Goal: Task Accomplishment & Management: Manage account settings

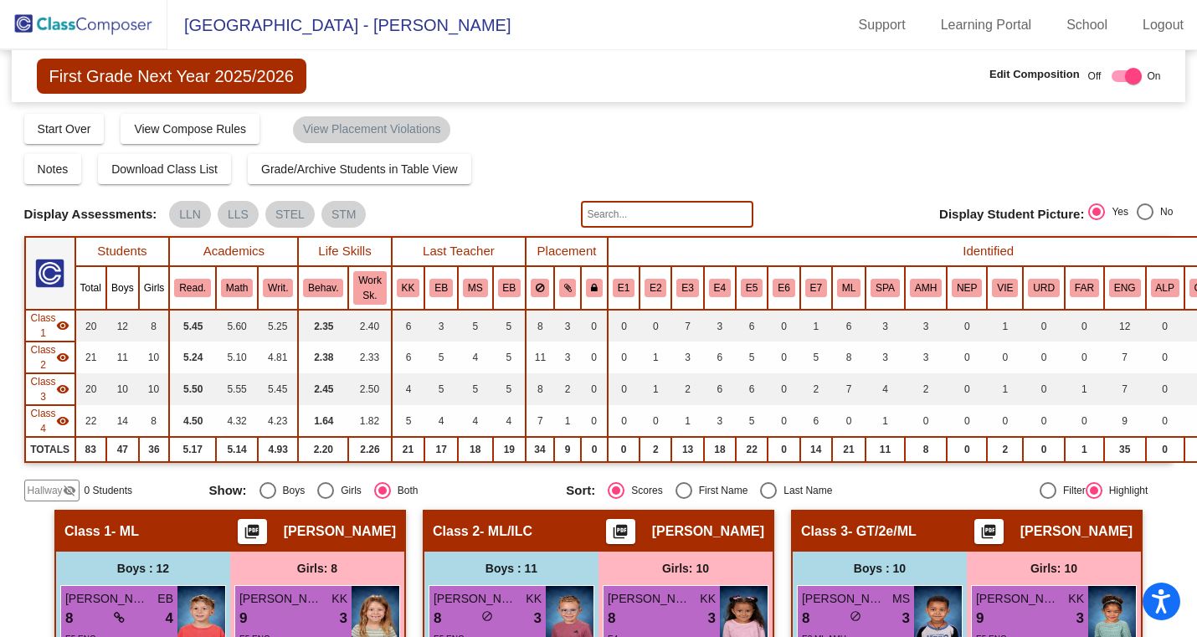
scroll to position [753, 8]
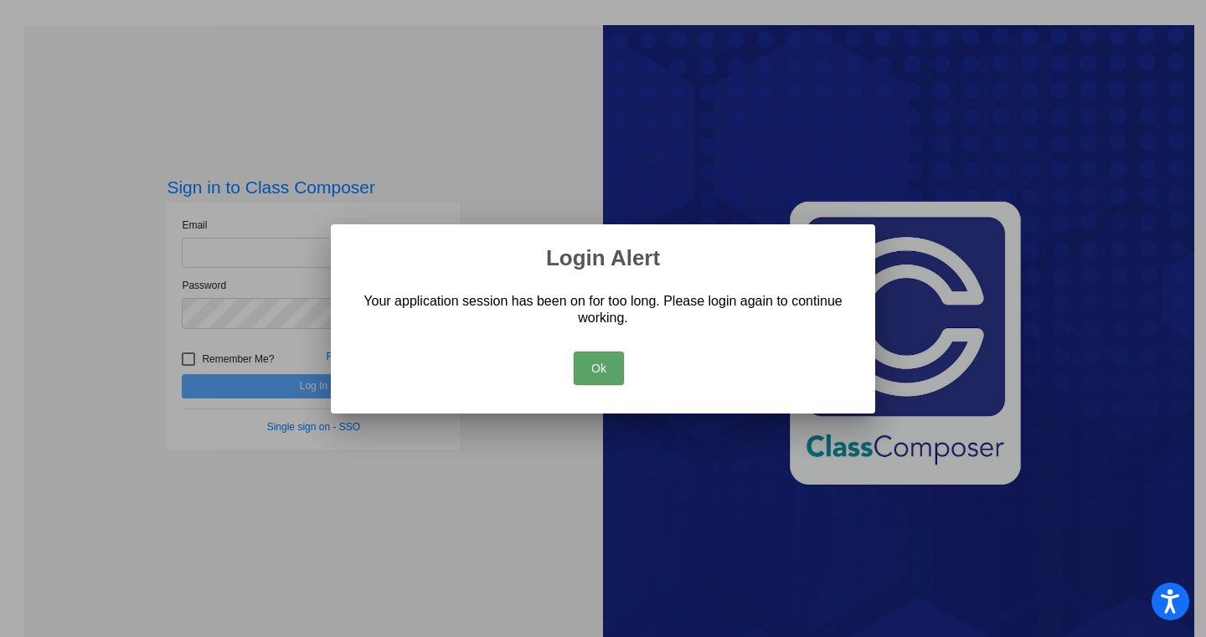
click at [621, 366] on button "Ok" at bounding box center [598, 368] width 50 height 33
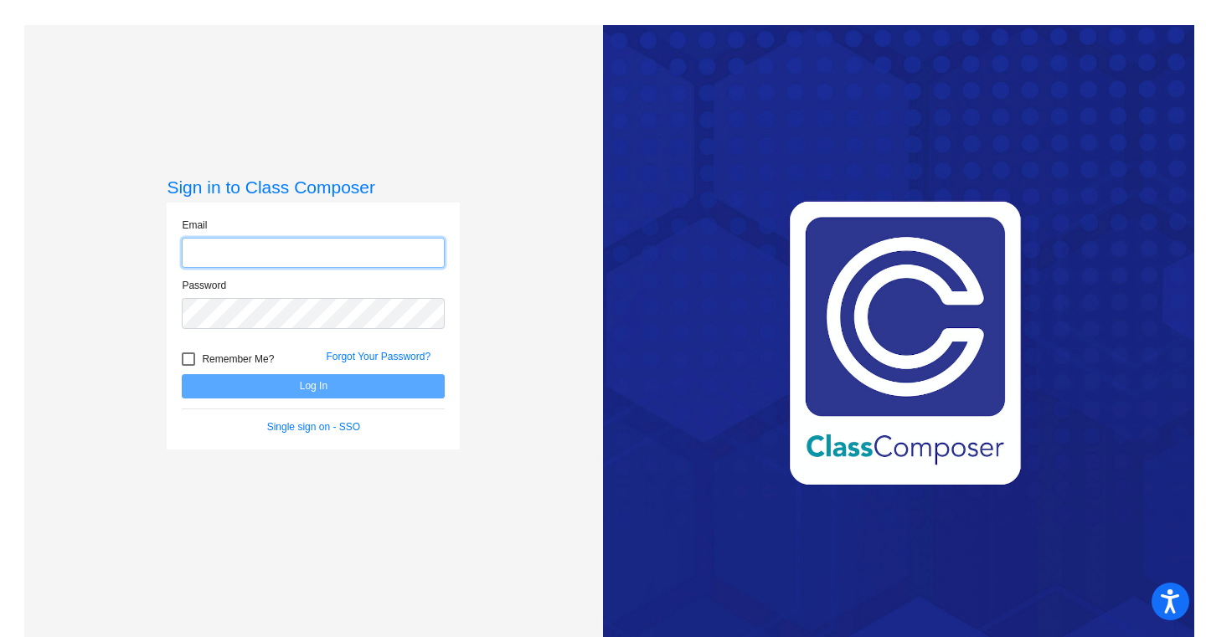
click at [272, 255] on input "email" at bounding box center [313, 253] width 263 height 31
type input "[EMAIL_ADDRESS][DOMAIN_NAME]"
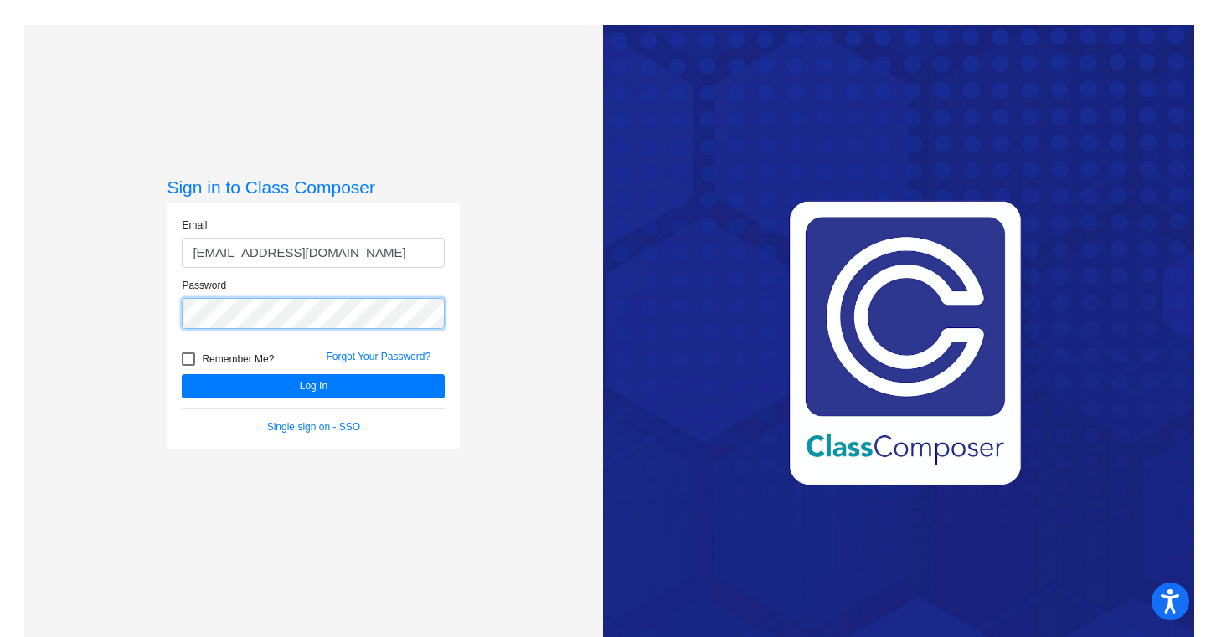
click at [182, 374] on button "Log In" at bounding box center [313, 386] width 263 height 24
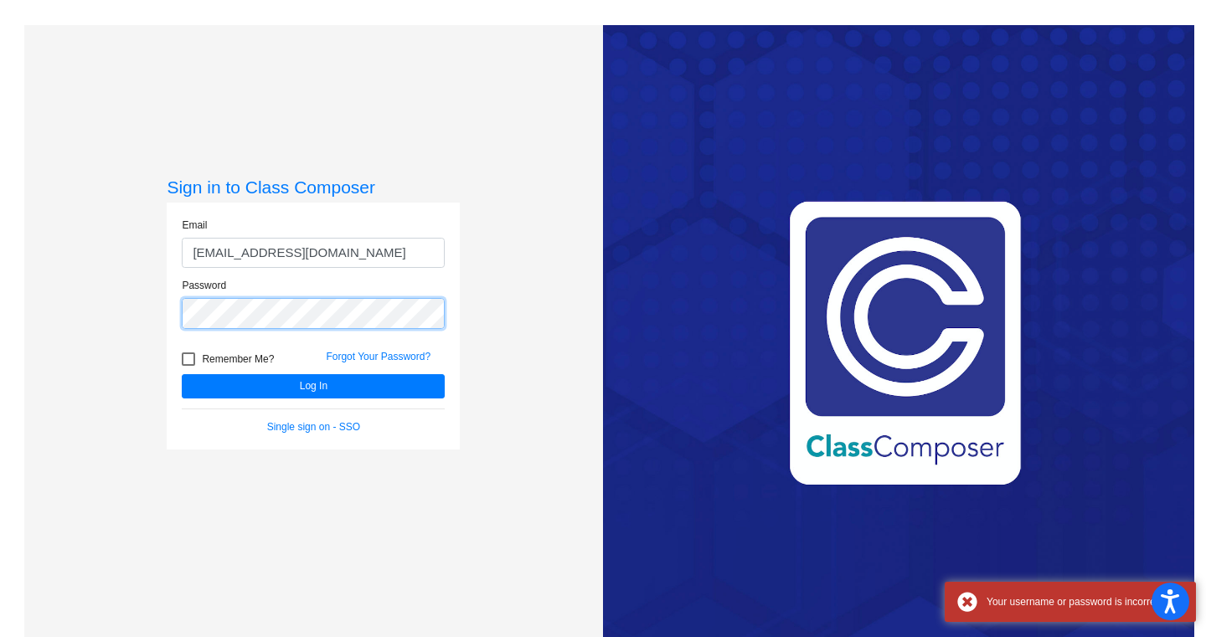
click at [163, 308] on div "Sign in to Class Composer Email [EMAIL_ADDRESS][DOMAIN_NAME] Password Remember …" at bounding box center [313, 343] width 579 height 637
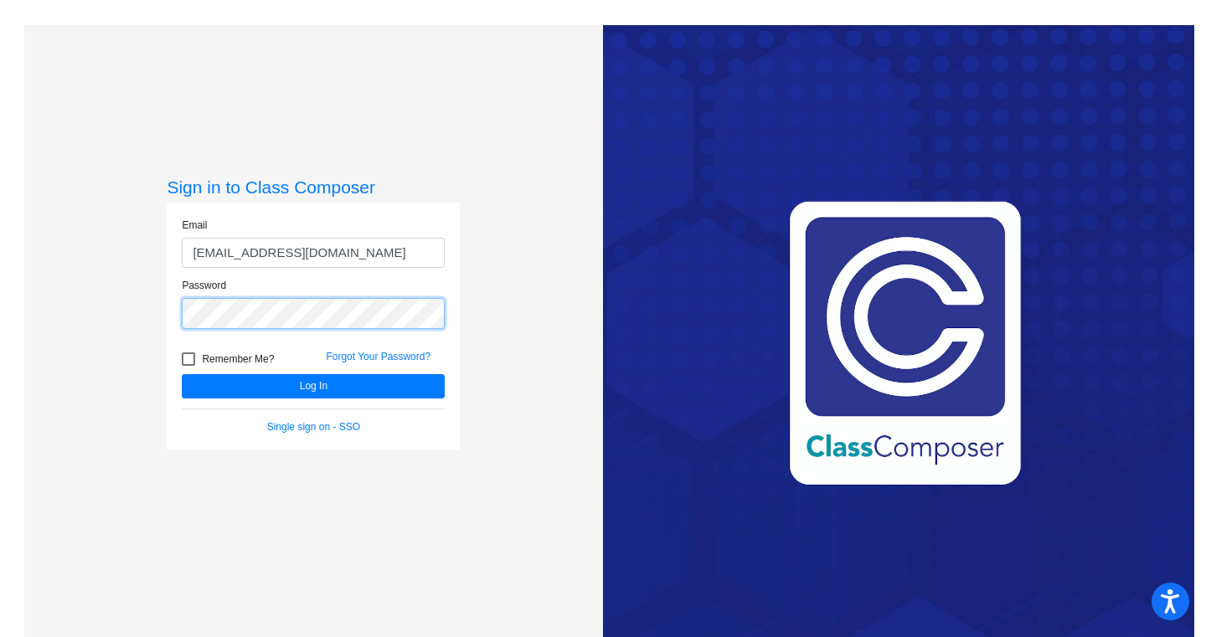
click at [159, 316] on div "Sign in to Class Composer Email [EMAIL_ADDRESS][DOMAIN_NAME] Password Remember …" at bounding box center [313, 343] width 579 height 637
click at [182, 374] on button "Log In" at bounding box center [313, 386] width 263 height 24
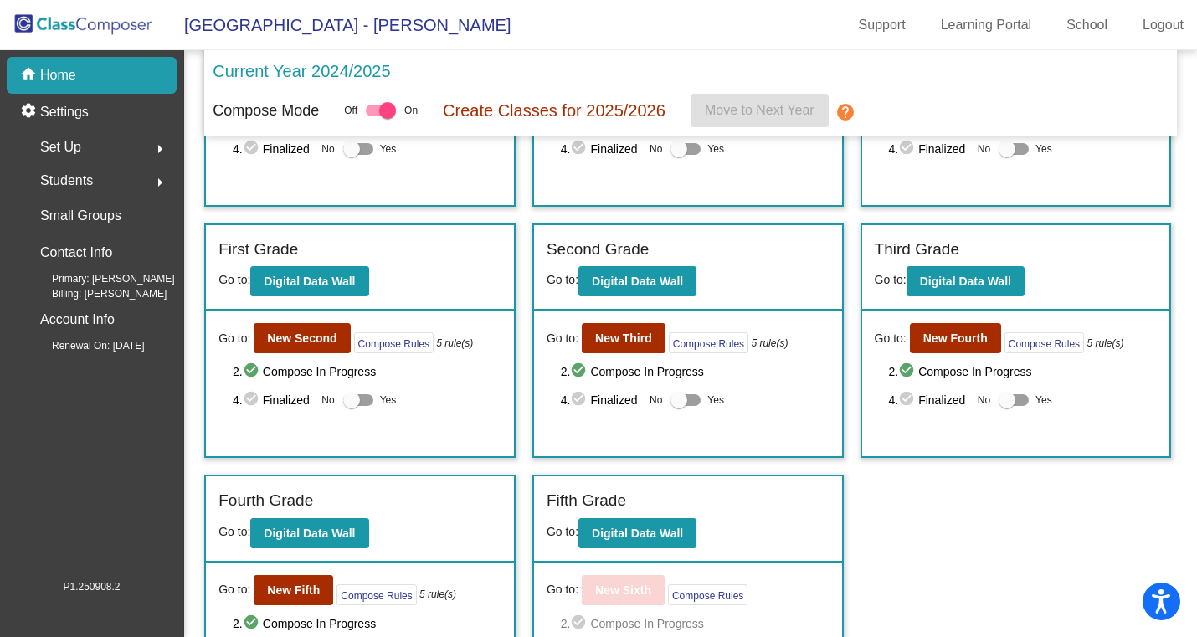
scroll to position [247, 0]
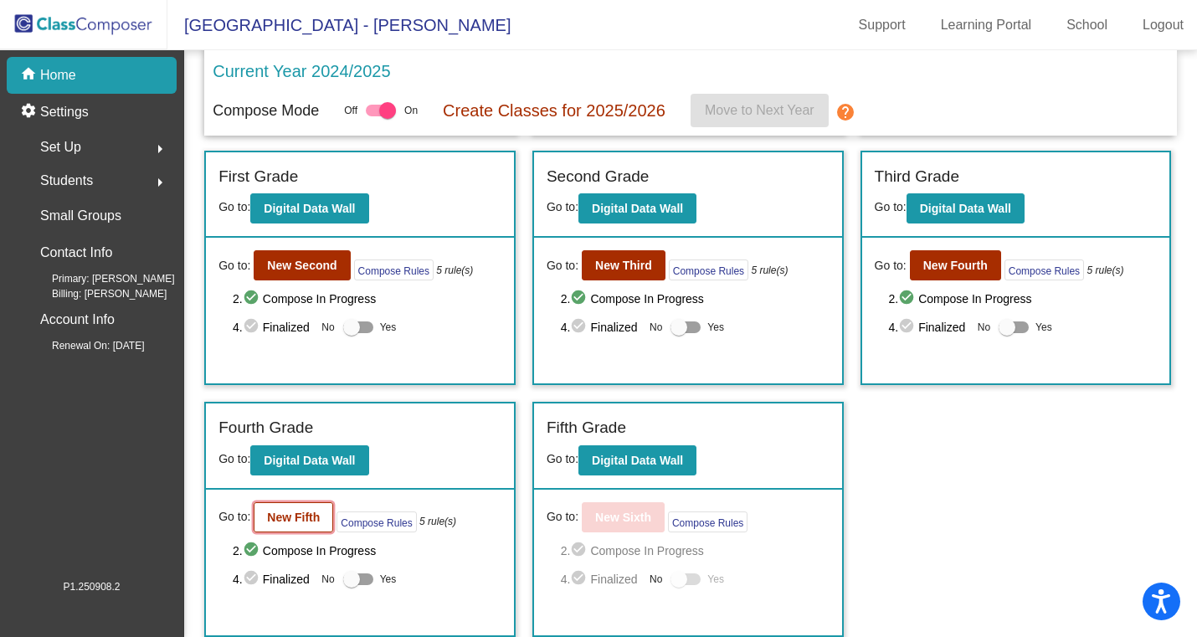
click at [289, 519] on b "New Fifth" at bounding box center [293, 517] width 53 height 13
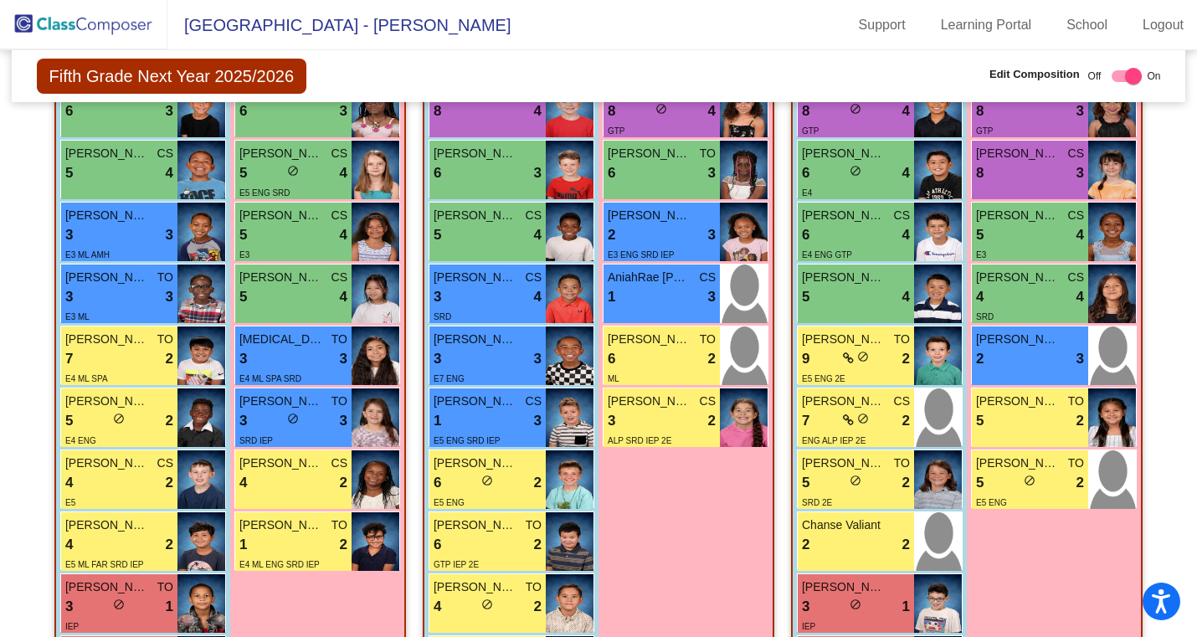
scroll to position [532, 0]
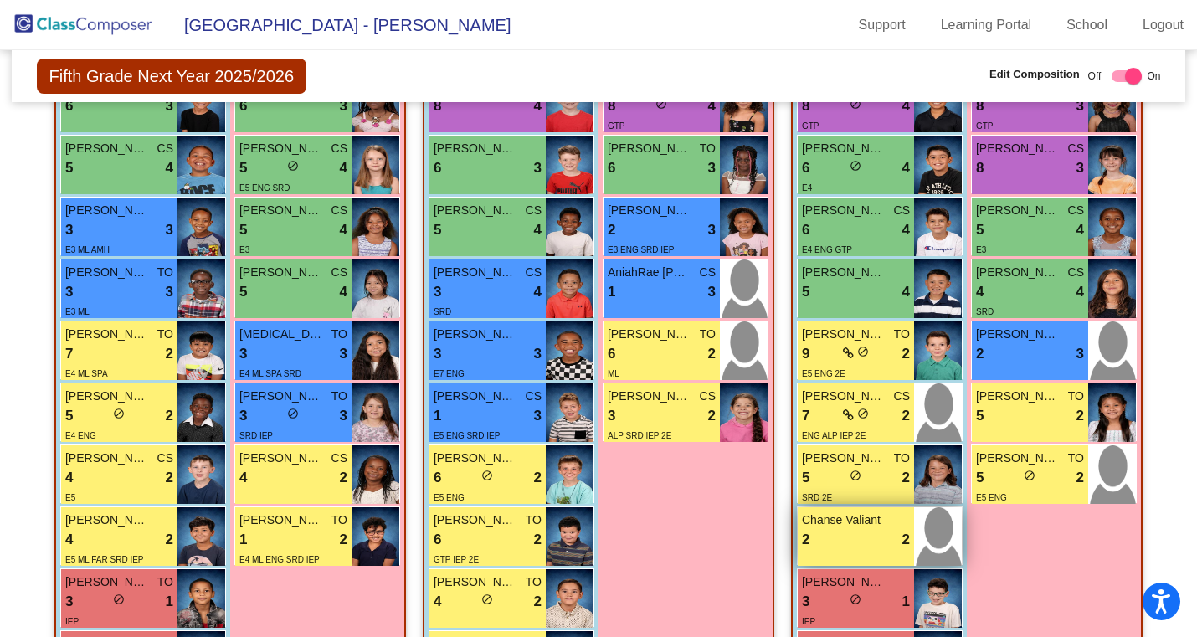
click at [851, 535] on div "2 lock do_not_disturb_alt 2" at bounding box center [856, 540] width 108 height 22
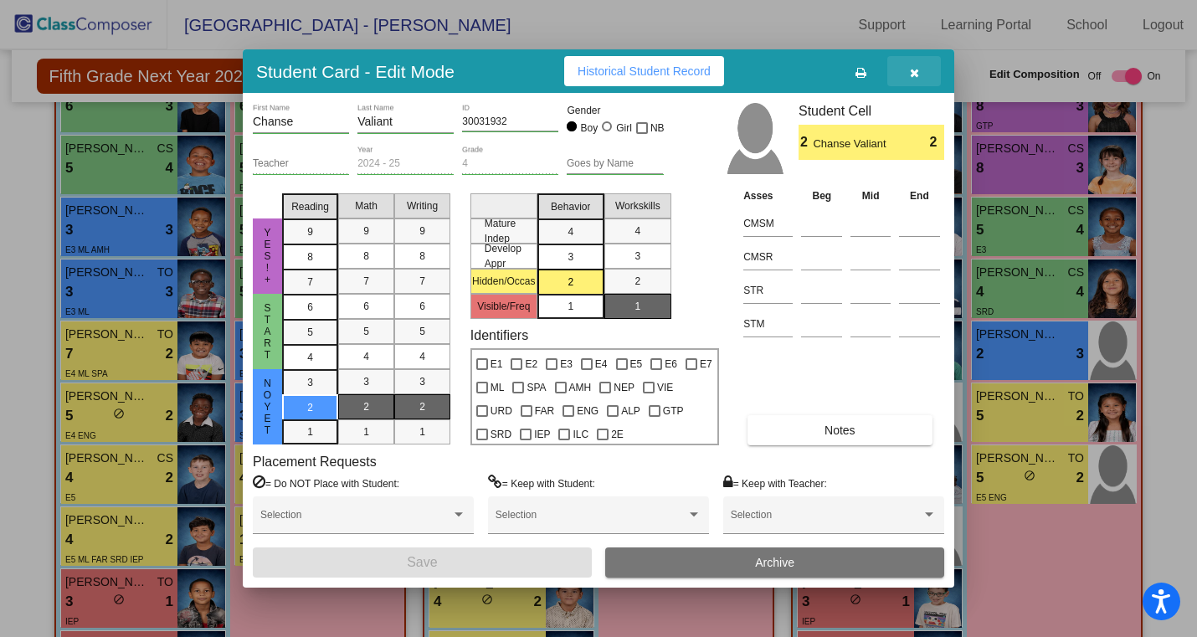
click at [912, 73] on icon "button" at bounding box center [914, 73] width 9 height 12
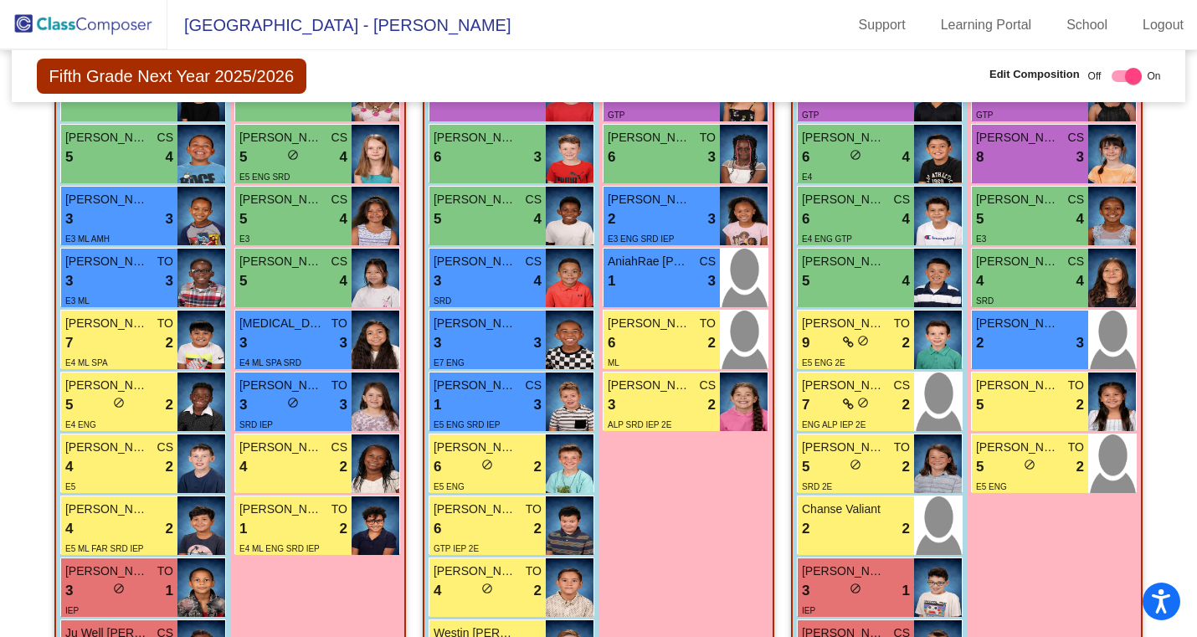
scroll to position [537, 0]
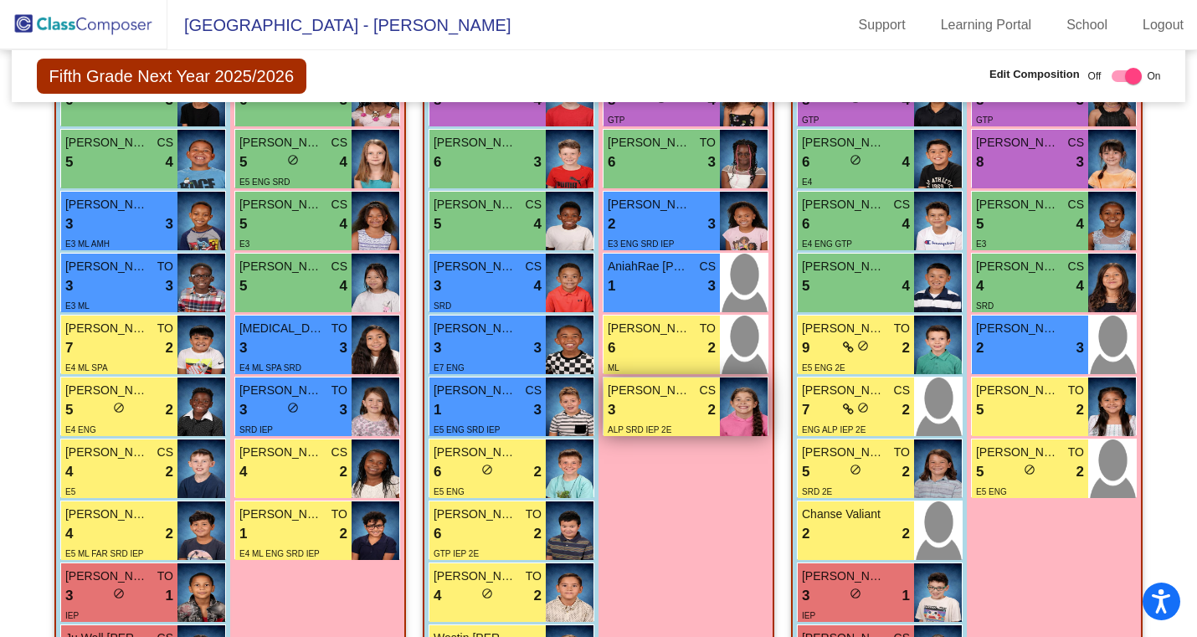
click at [691, 413] on div "3 lock do_not_disturb_alt 2" at bounding box center [662, 410] width 108 height 22
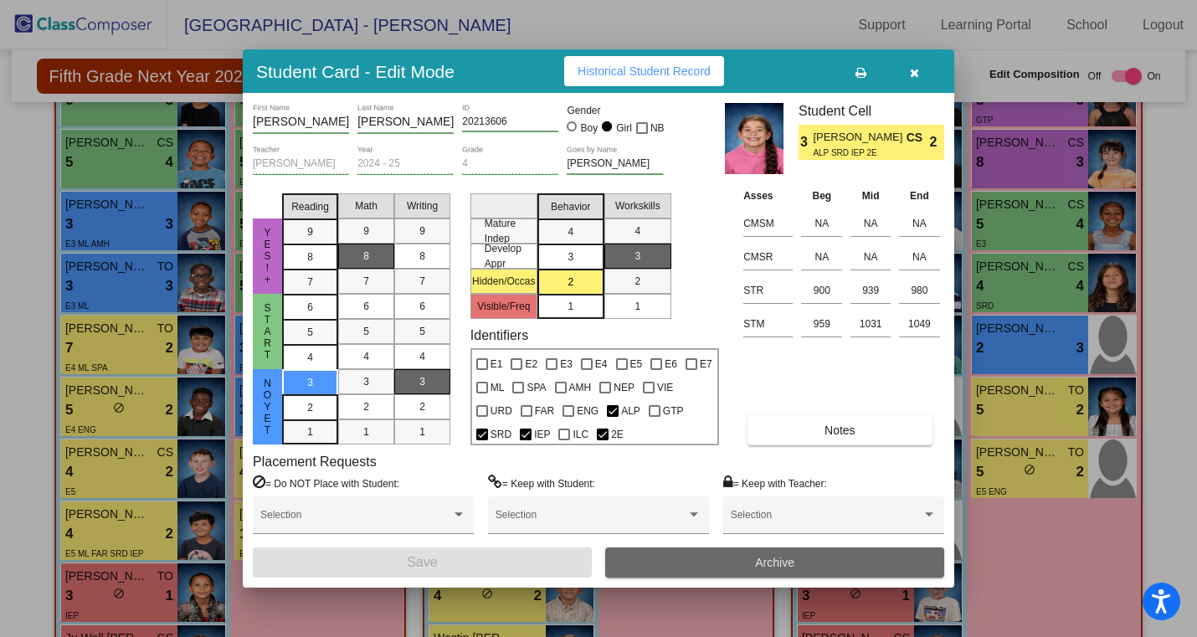
click at [753, 557] on button "Archive" at bounding box center [774, 563] width 339 height 30
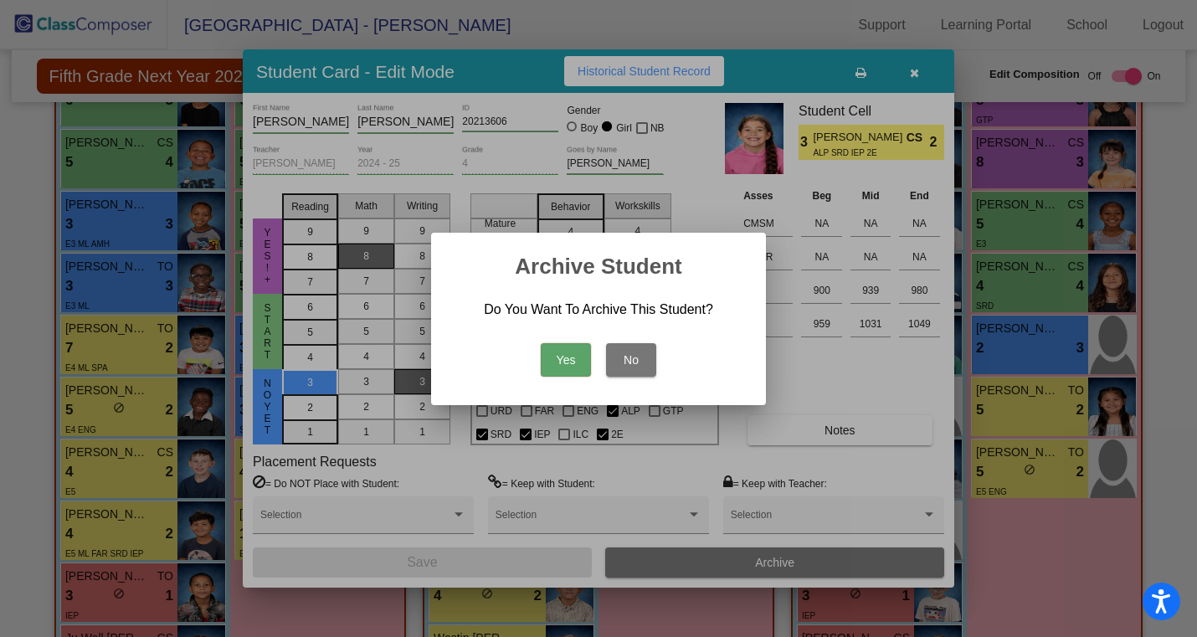
click at [548, 363] on button "Yes" at bounding box center [566, 359] width 50 height 33
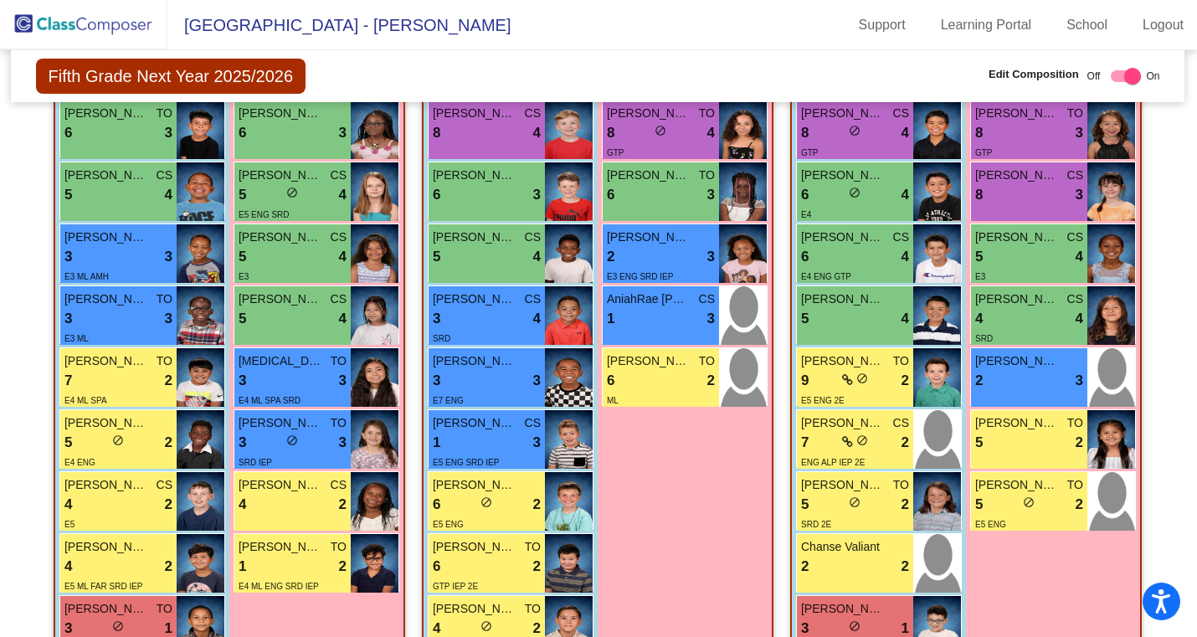
scroll to position [510, 1]
